Goal: Task Accomplishment & Management: Manage account settings

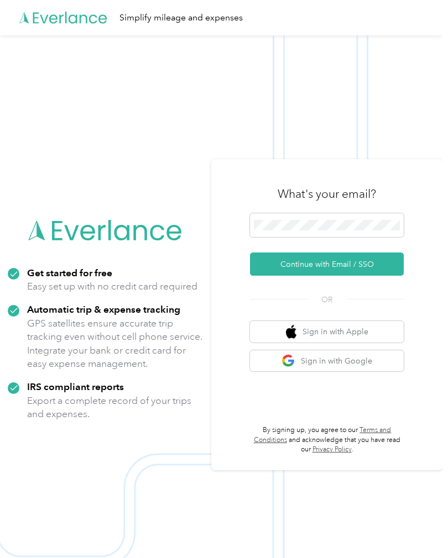
click at [362, 276] on button "Continue with Email / SSO" at bounding box center [327, 263] width 154 height 23
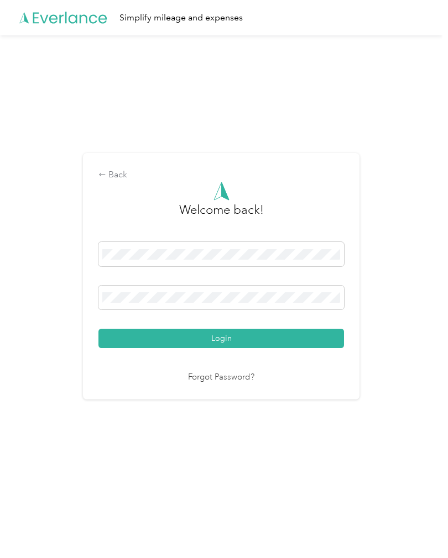
click at [224, 346] on button "Login" at bounding box center [220, 338] width 245 height 19
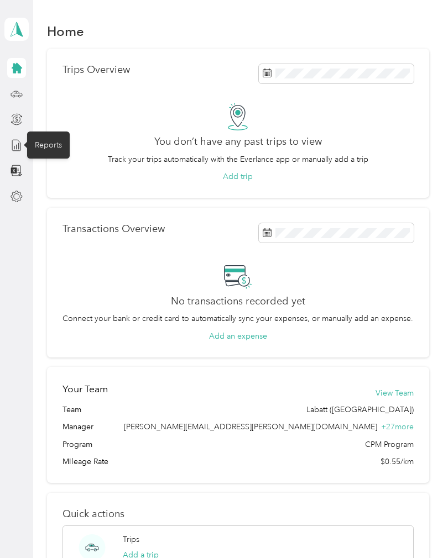
click at [22, 145] on icon at bounding box center [16, 145] width 12 height 12
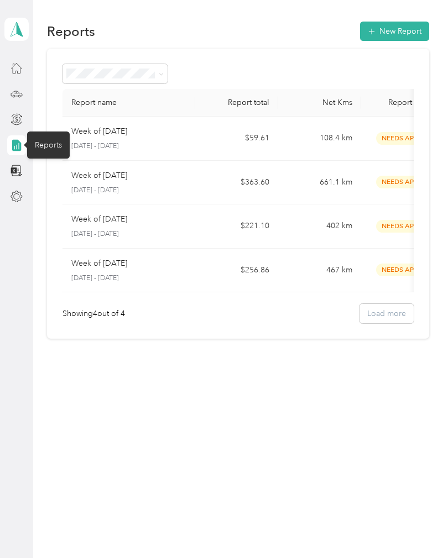
click at [7, 149] on div at bounding box center [16, 145] width 19 height 20
click at [12, 72] on icon at bounding box center [16, 68] width 12 height 12
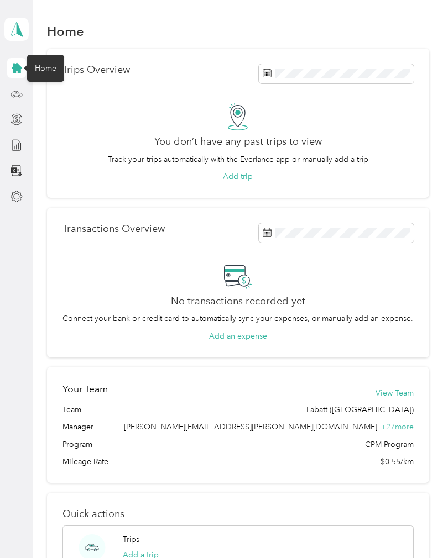
click at [8, 87] on div at bounding box center [16, 94] width 19 height 20
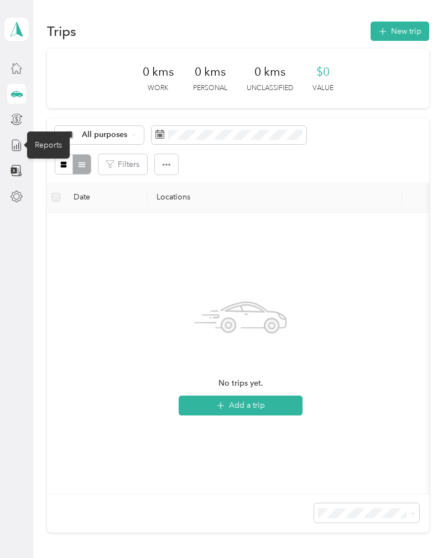
click at [15, 148] on icon at bounding box center [16, 145] width 12 height 12
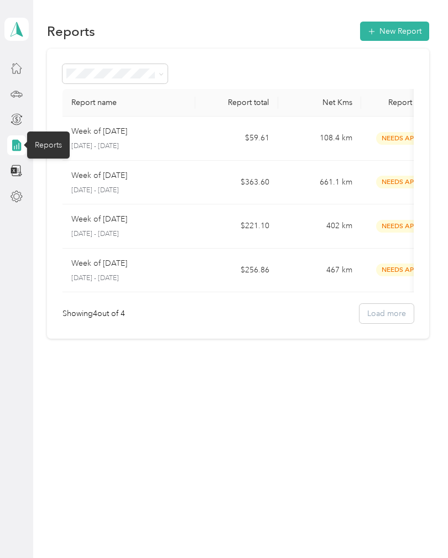
scroll to position [17, 0]
